Goal: Task Accomplishment & Management: Manage account settings

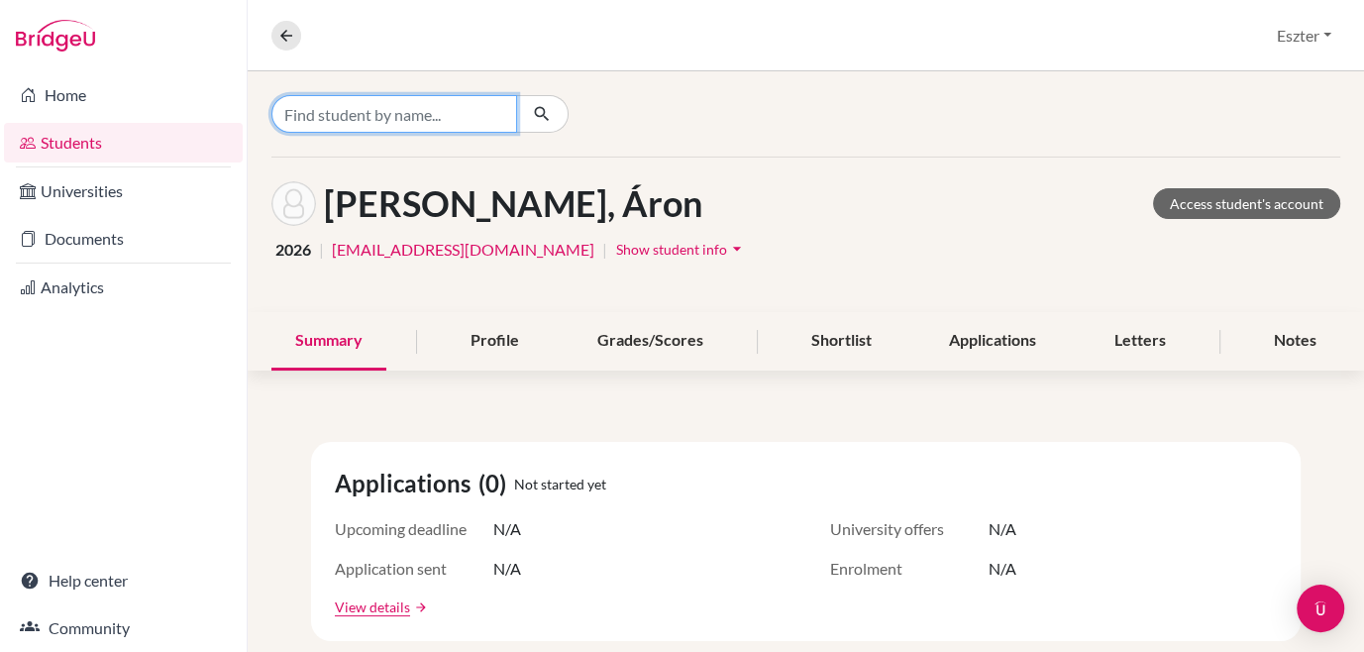
click at [496, 116] on input "Find student by name..." at bounding box center [394, 114] width 246 height 38
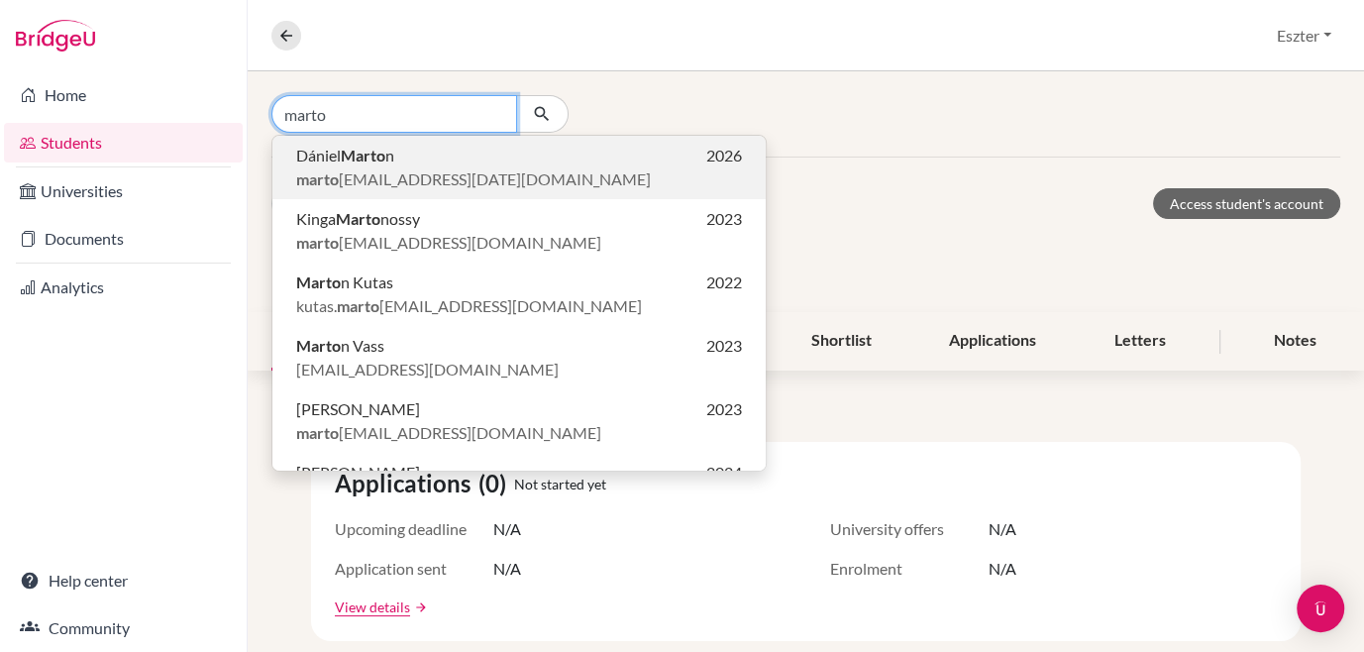
type input "marto"
click at [414, 174] on span "marto [EMAIL_ADDRESS][DATE][DOMAIN_NAME]" at bounding box center [473, 179] width 355 height 24
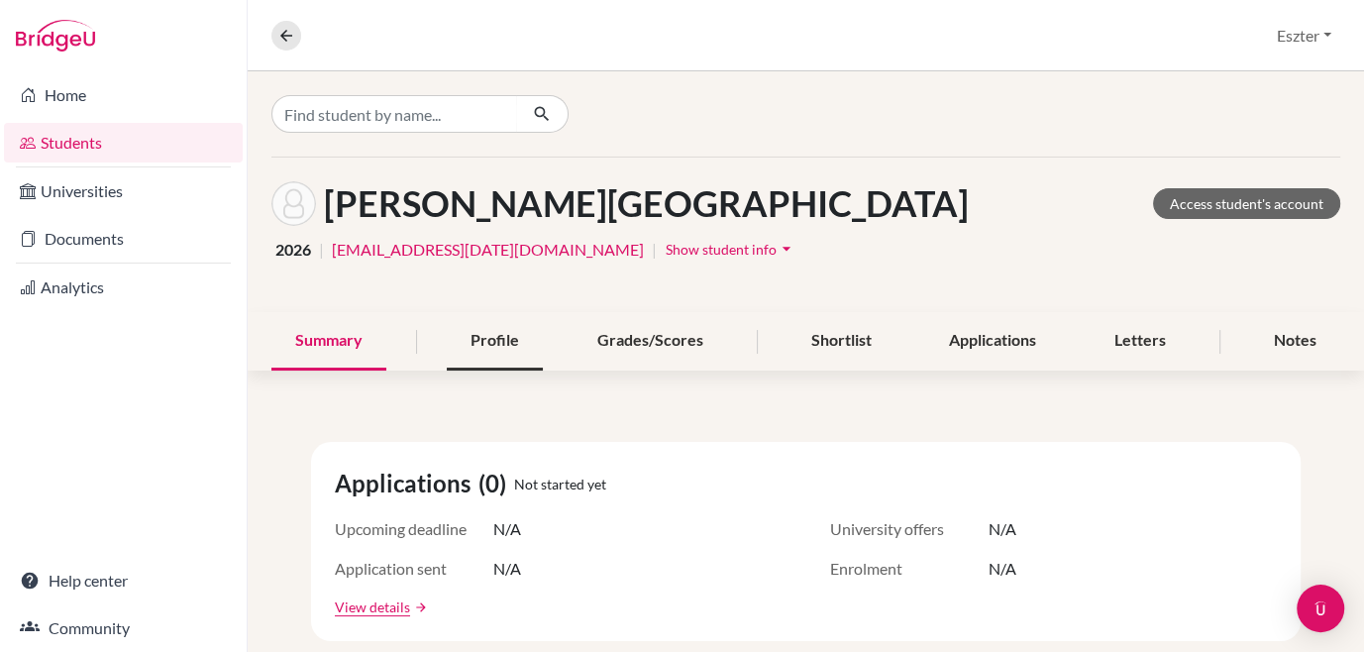
click at [492, 340] on div "Profile" at bounding box center [495, 341] width 96 height 58
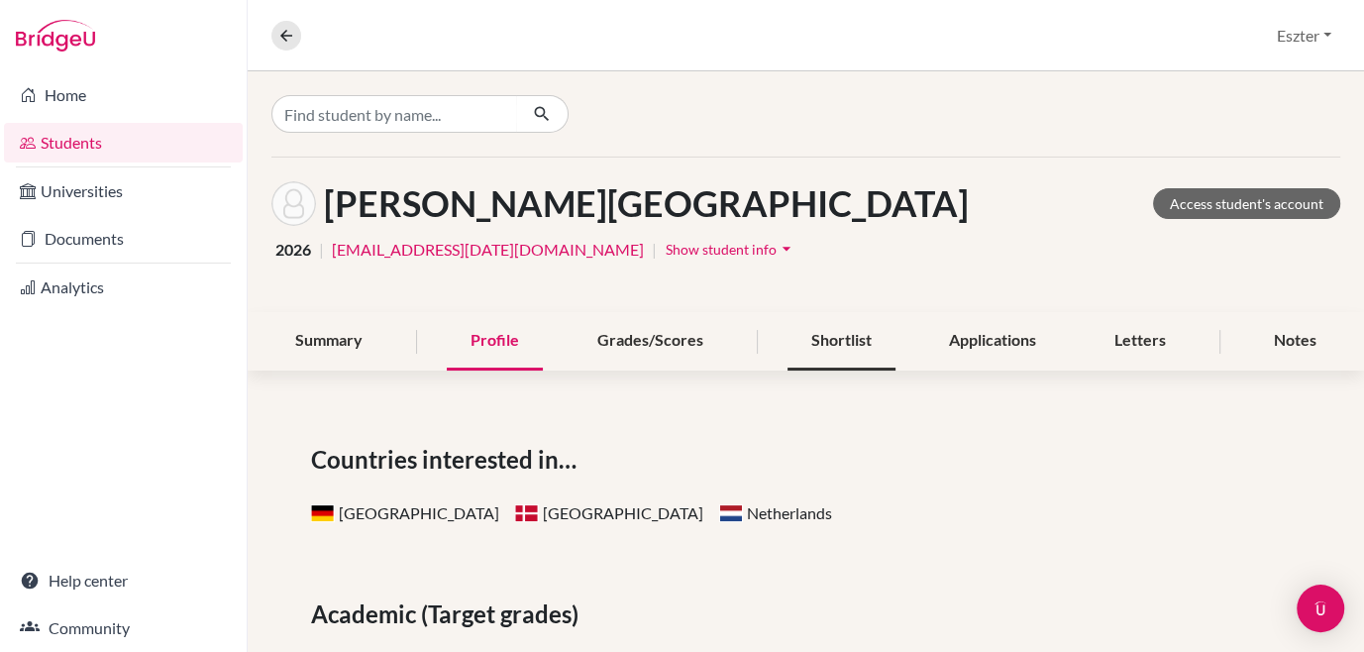
click at [846, 330] on div "Shortlist" at bounding box center [842, 341] width 108 height 58
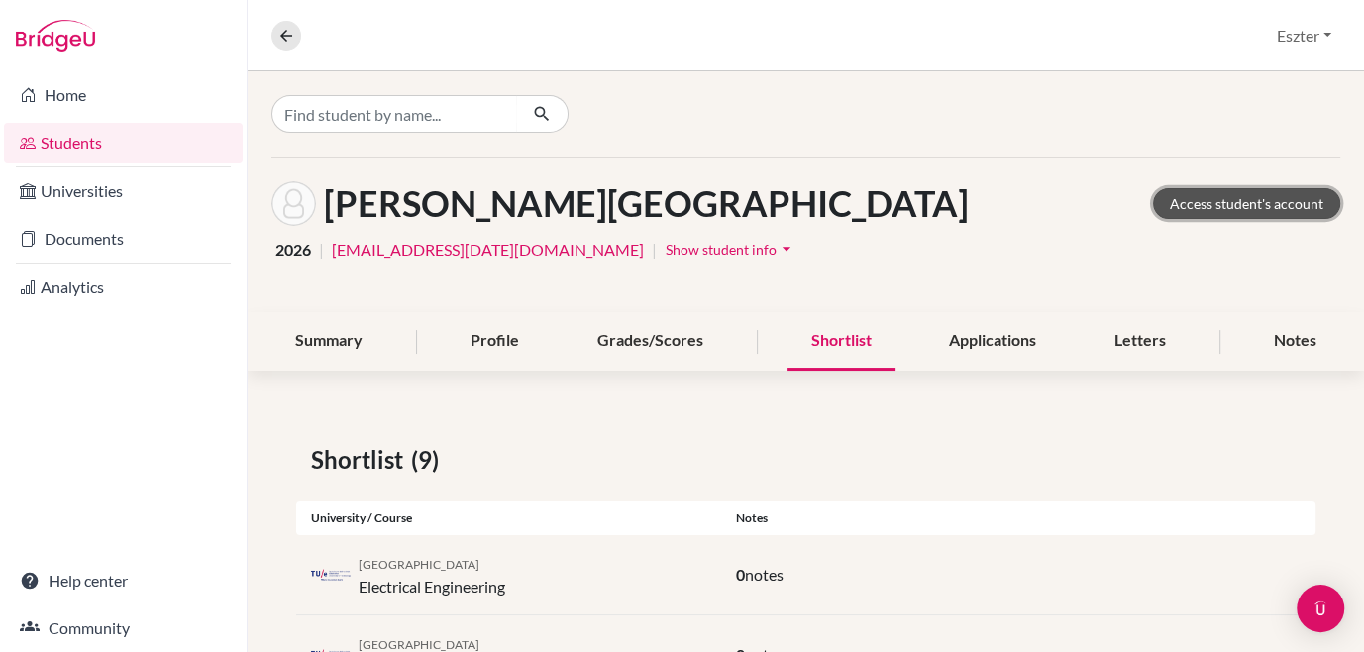
click at [1225, 200] on link "Access student's account" at bounding box center [1246, 203] width 187 height 31
